Goal: Find specific page/section: Find specific page/section

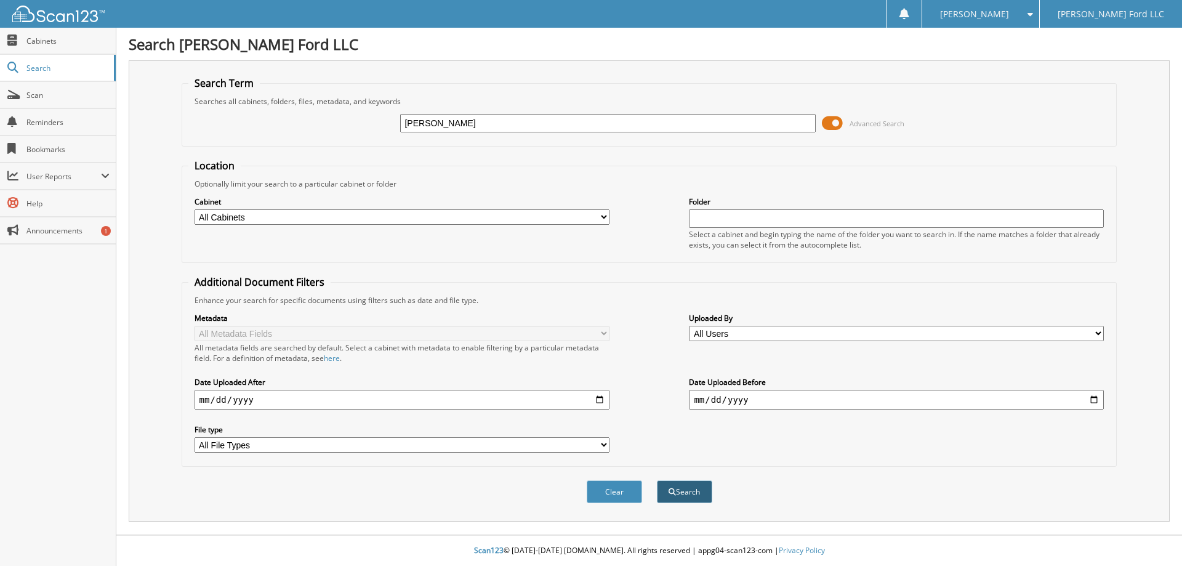
type input "[PERSON_NAME]"
click at [685, 491] on button "Search" at bounding box center [684, 491] width 55 height 23
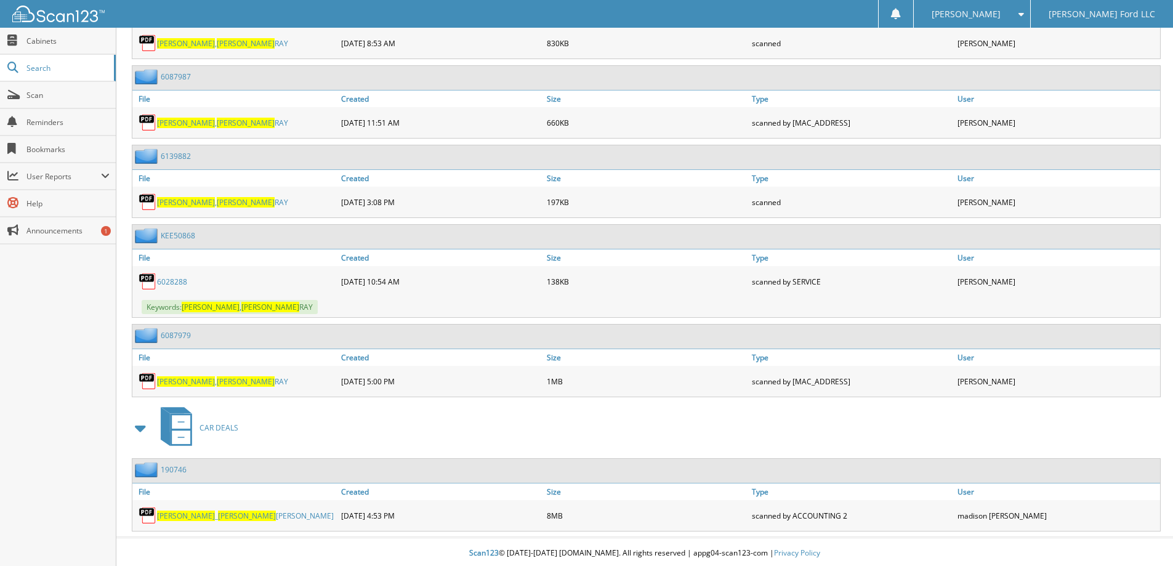
scroll to position [1490, 0]
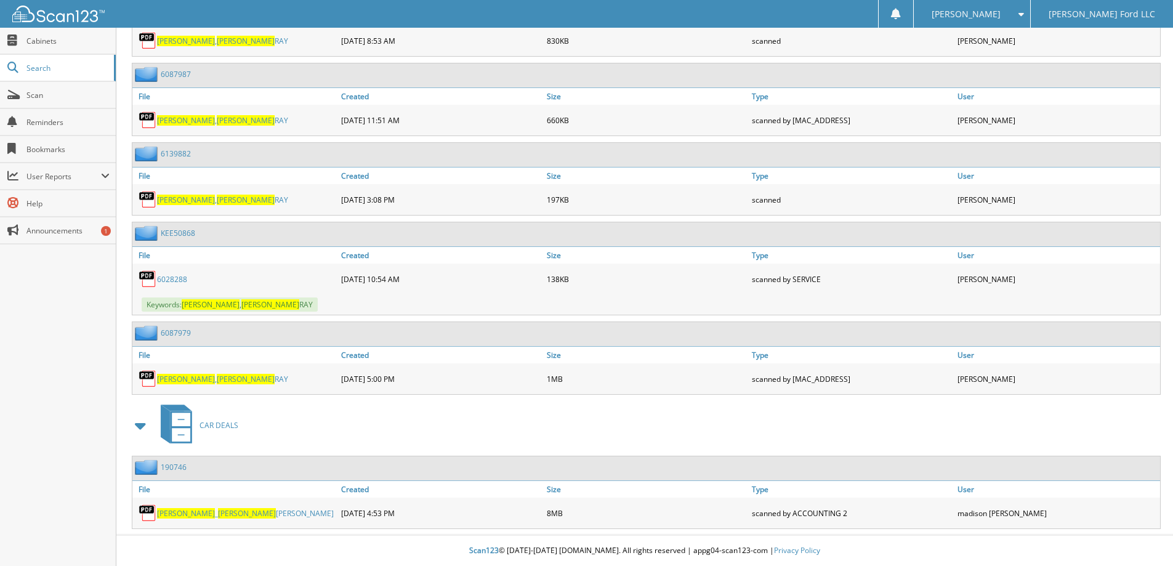
click at [172, 514] on span "Ashworth" at bounding box center [186, 513] width 58 height 10
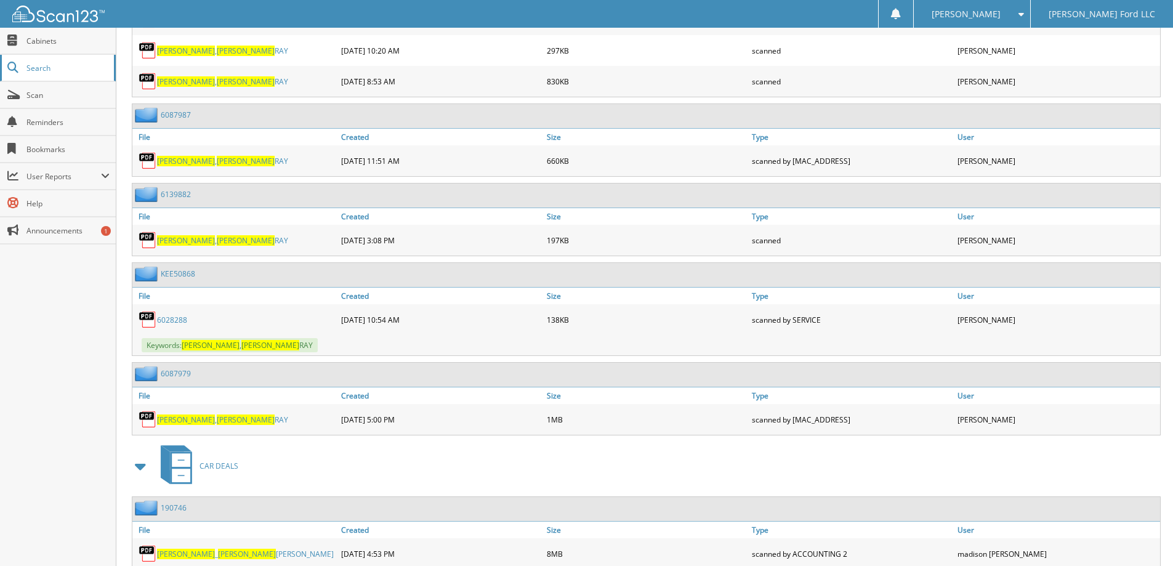
scroll to position [1428, 0]
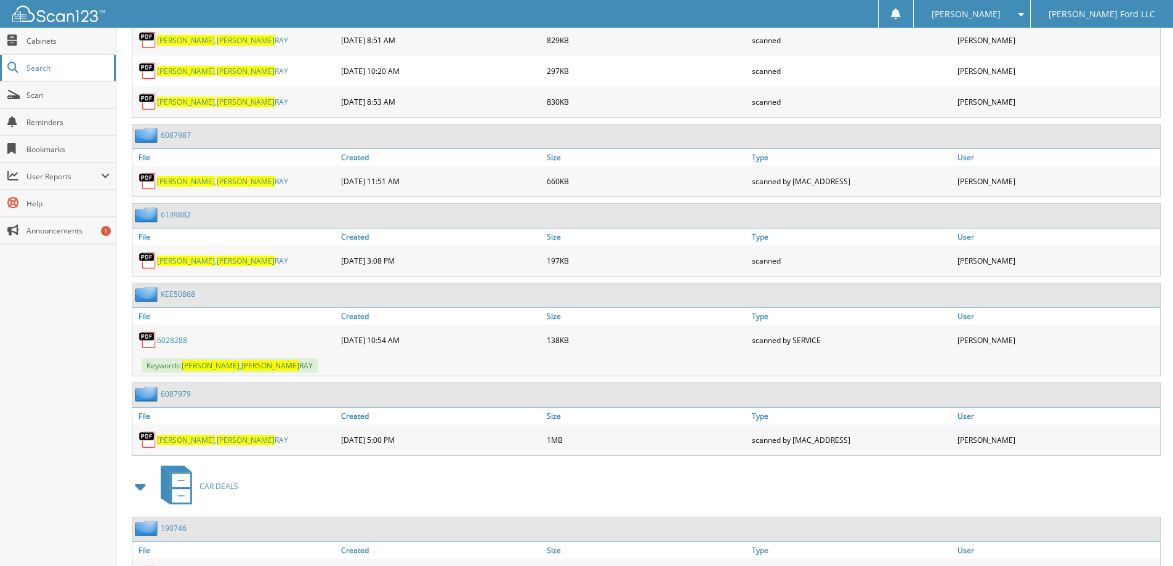
click at [36, 69] on span "Search" at bounding box center [66, 68] width 81 height 10
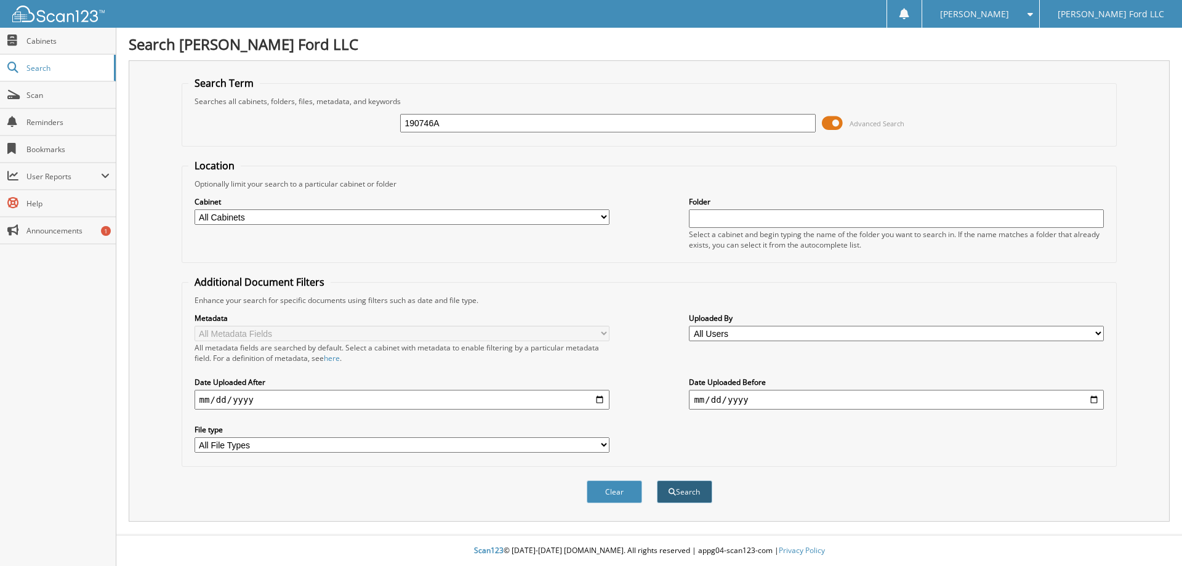
type input "190746A"
click at [694, 493] on button "Search" at bounding box center [684, 491] width 55 height 23
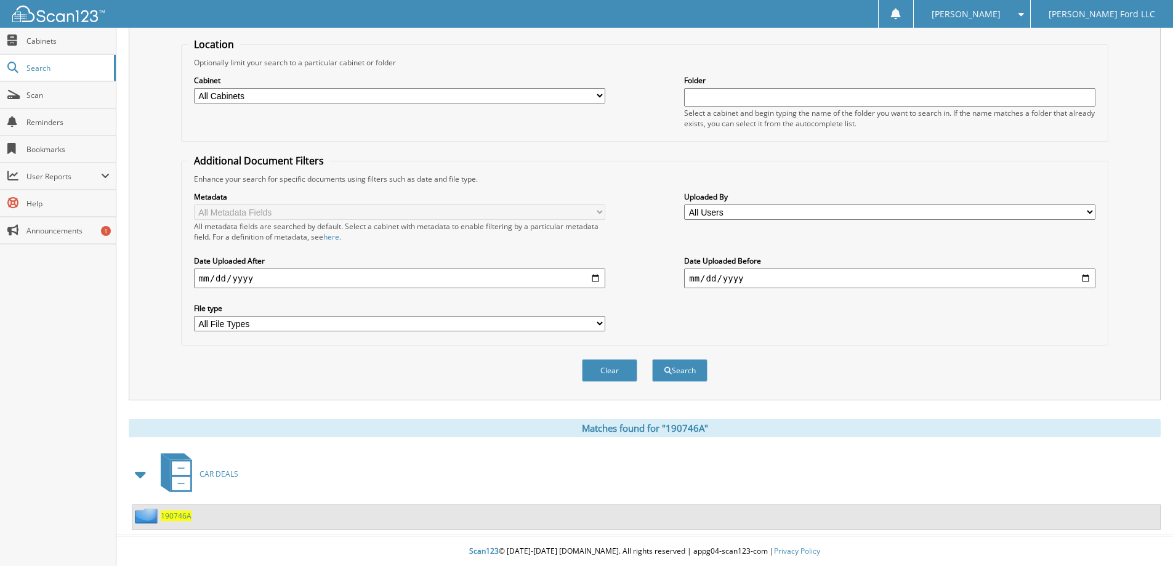
scroll to position [123, 0]
click at [186, 517] on span "190746A" at bounding box center [176, 515] width 31 height 10
